Goal: Transaction & Acquisition: Purchase product/service

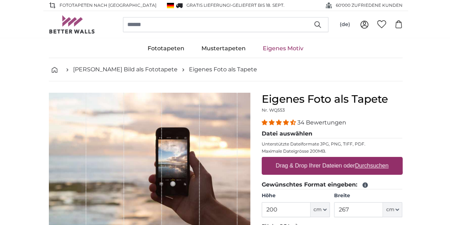
scroll to position [36, 0]
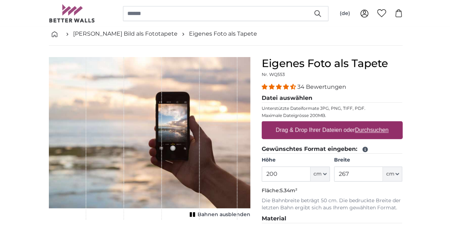
click at [388, 129] on u "Durchsuchen" at bounding box center [372, 130] width 34 height 6
click at [403, 123] on input "Drag & Drop Ihrer Dateien oder Durchsuchen" at bounding box center [332, 122] width 141 height 2
click at [392, 129] on label "Drag & Drop Ihrer Dateien oder Durchsuchen" at bounding box center [332, 130] width 119 height 14
click at [396, 123] on input "Drag & Drop Ihrer Dateien oder Durchsuchen" at bounding box center [332, 122] width 141 height 2
type input "**********"
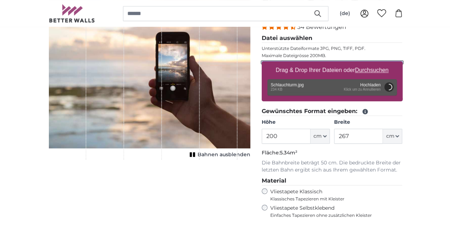
scroll to position [107, 0]
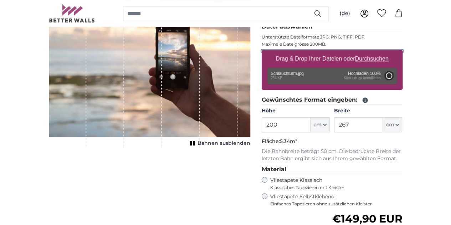
type input "81"
type input "107.7"
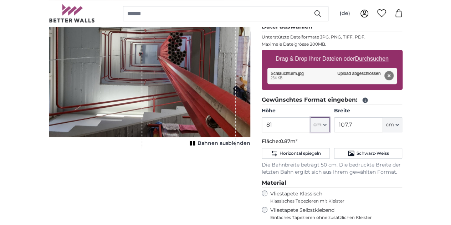
click at [327, 125] on icon "button" at bounding box center [325, 125] width 4 height 4
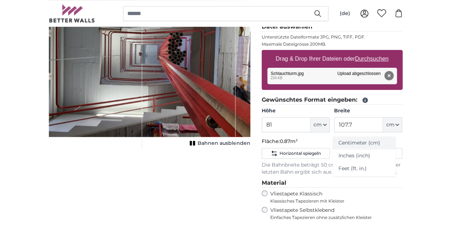
click at [356, 143] on link "Centimeter (cm)" at bounding box center [364, 143] width 63 height 13
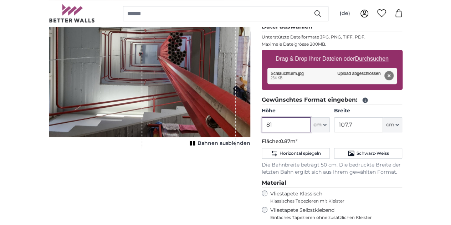
drag, startPoint x: 318, startPoint y: 125, endPoint x: 311, endPoint y: 124, distance: 6.8
click at [311, 124] on input "81" at bounding box center [286, 124] width 49 height 15
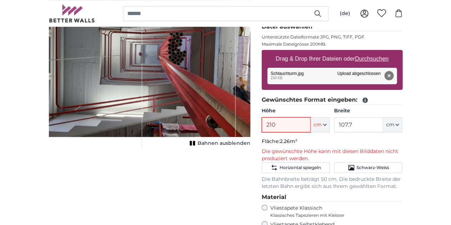
click at [311, 125] on input "210" at bounding box center [286, 124] width 49 height 15
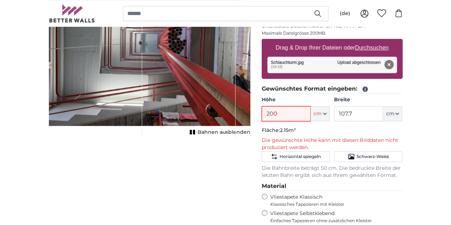
scroll to position [107, 0]
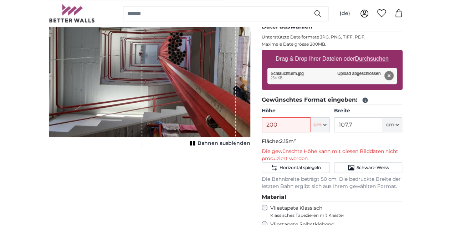
click at [403, 98] on legend "Gewünschtes Format eingeben:" at bounding box center [332, 100] width 141 height 9
click at [311, 124] on input "200" at bounding box center [286, 124] width 49 height 15
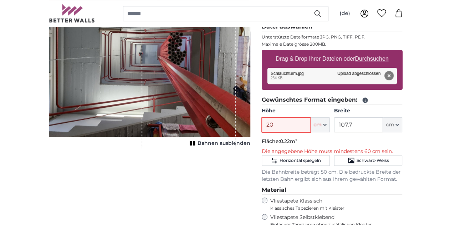
type input "2"
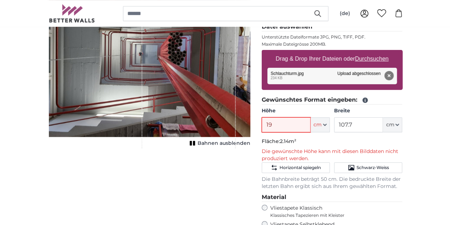
type input "1"
click at [311, 122] on input "100" at bounding box center [286, 124] width 49 height 15
type input "1"
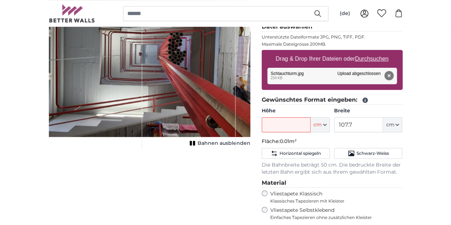
click at [368, 100] on icon at bounding box center [365, 100] width 6 height 6
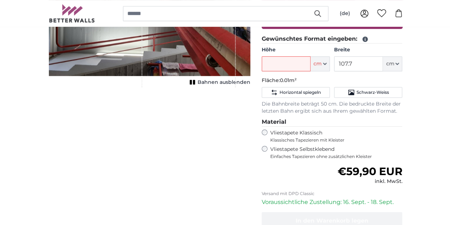
scroll to position [178, 0]
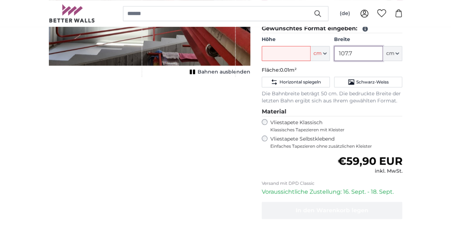
click at [383, 50] on input "107.7" at bounding box center [358, 53] width 49 height 15
click at [311, 51] on input "Höhe" at bounding box center [286, 53] width 49 height 15
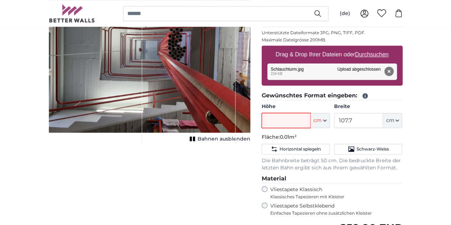
scroll to position [107, 0]
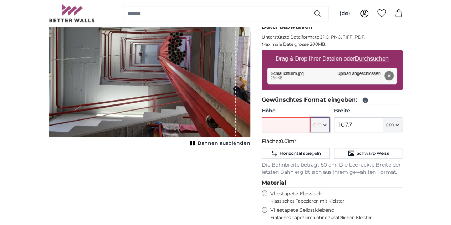
click at [327, 123] on icon "button" at bounding box center [325, 125] width 4 height 4
